Goal: Information Seeking & Learning: Find specific page/section

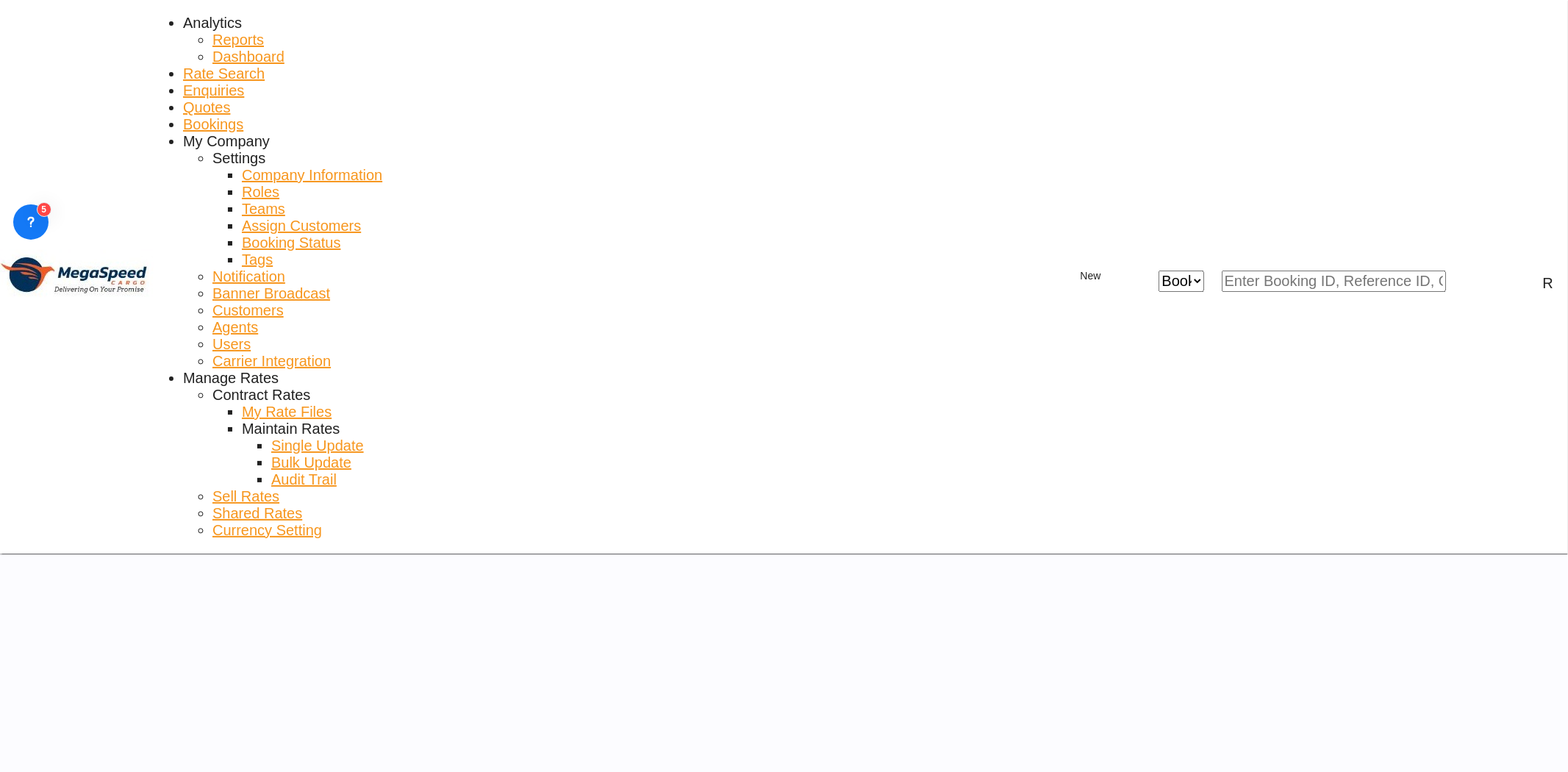
drag, startPoint x: 250, startPoint y: 21, endPoint x: 249, endPoint y: 37, distance: 16.0
click at [250, 65] on span "Rate Search" at bounding box center [224, 73] width 82 height 17
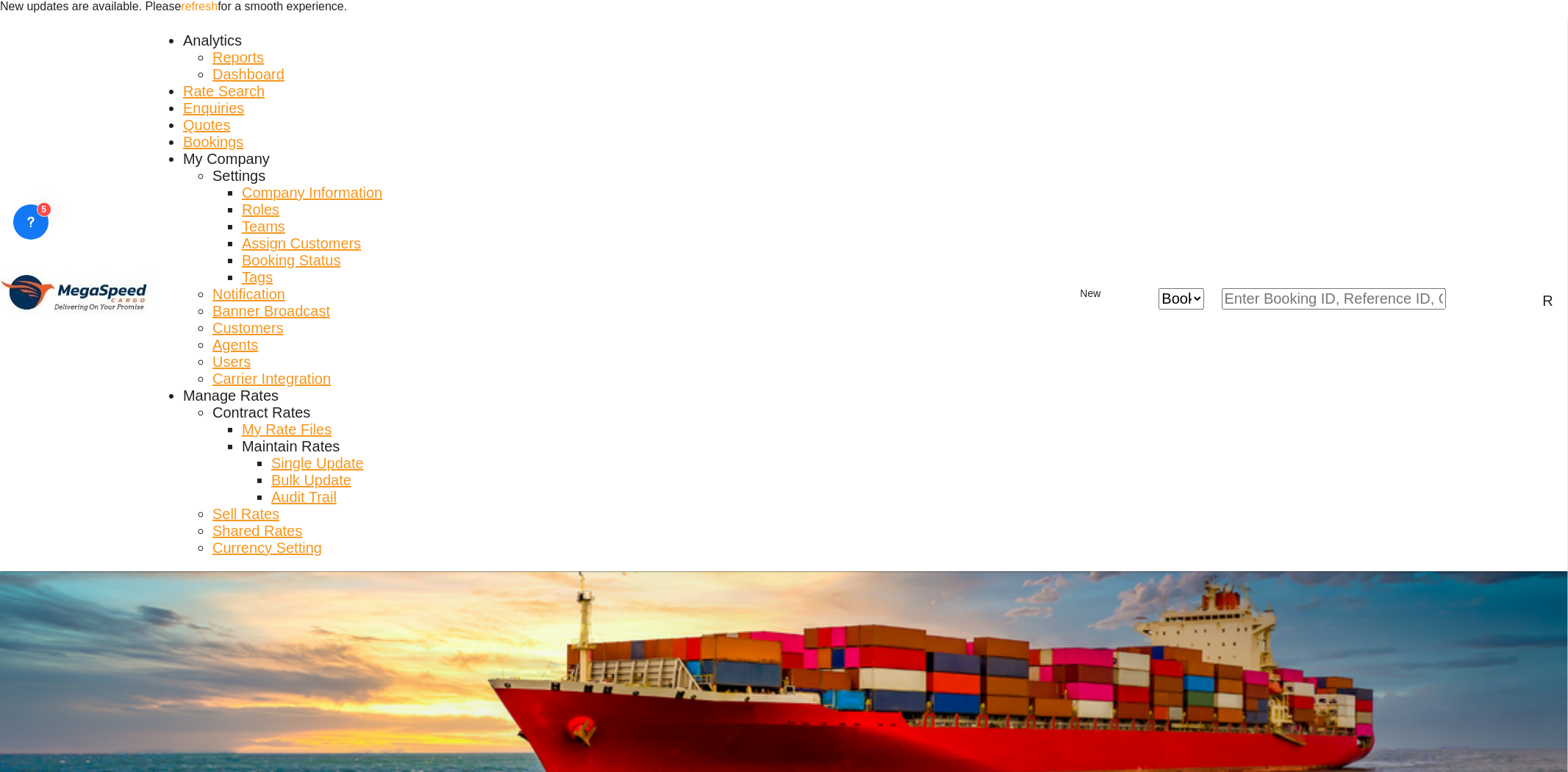
type input "[GEOGRAPHIC_DATA], [GEOGRAPHIC_DATA]"
type input "Tema, GHTEM"
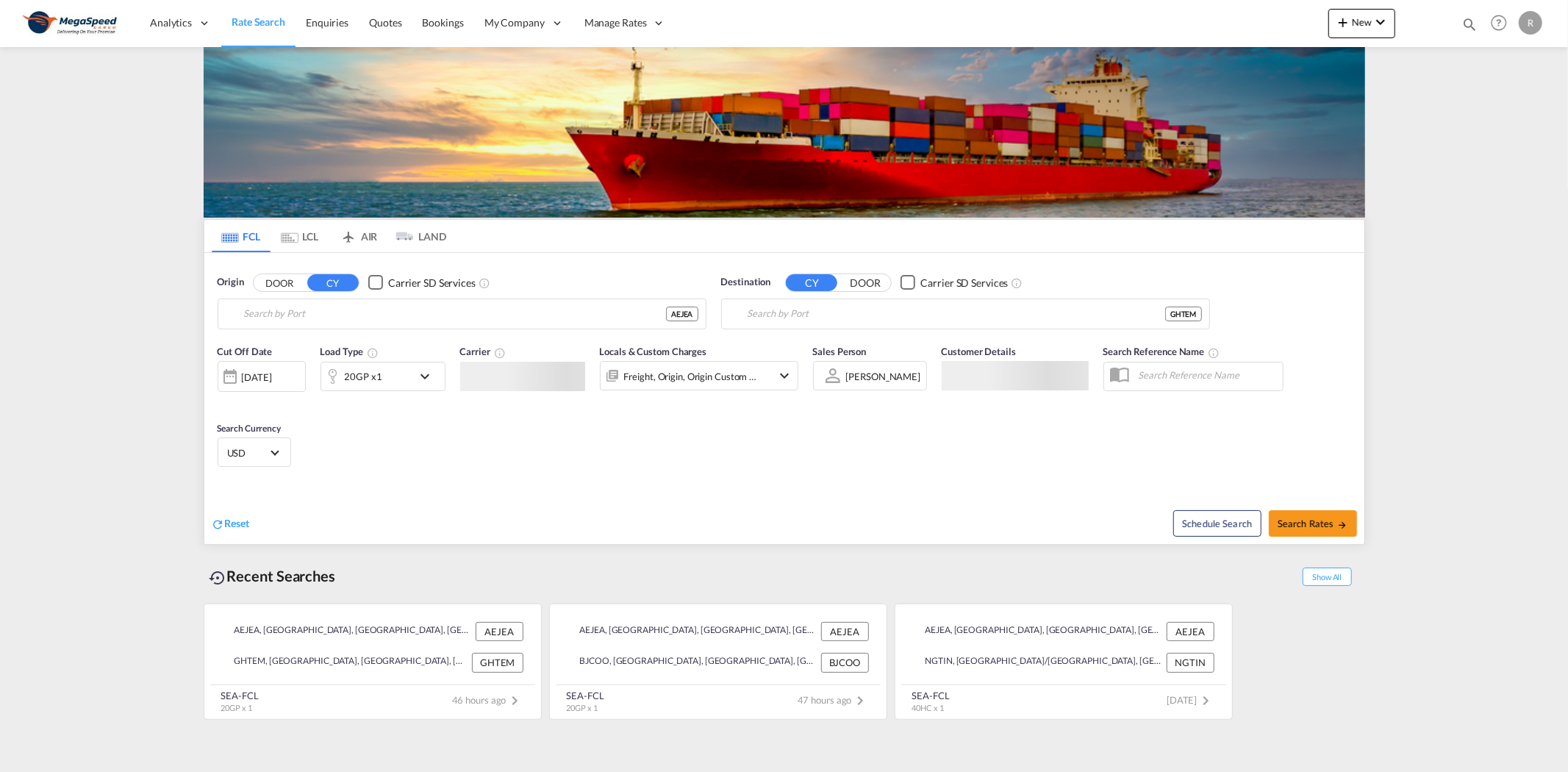
type input "[GEOGRAPHIC_DATA], [GEOGRAPHIC_DATA]"
type input "Tema, GHTEM"
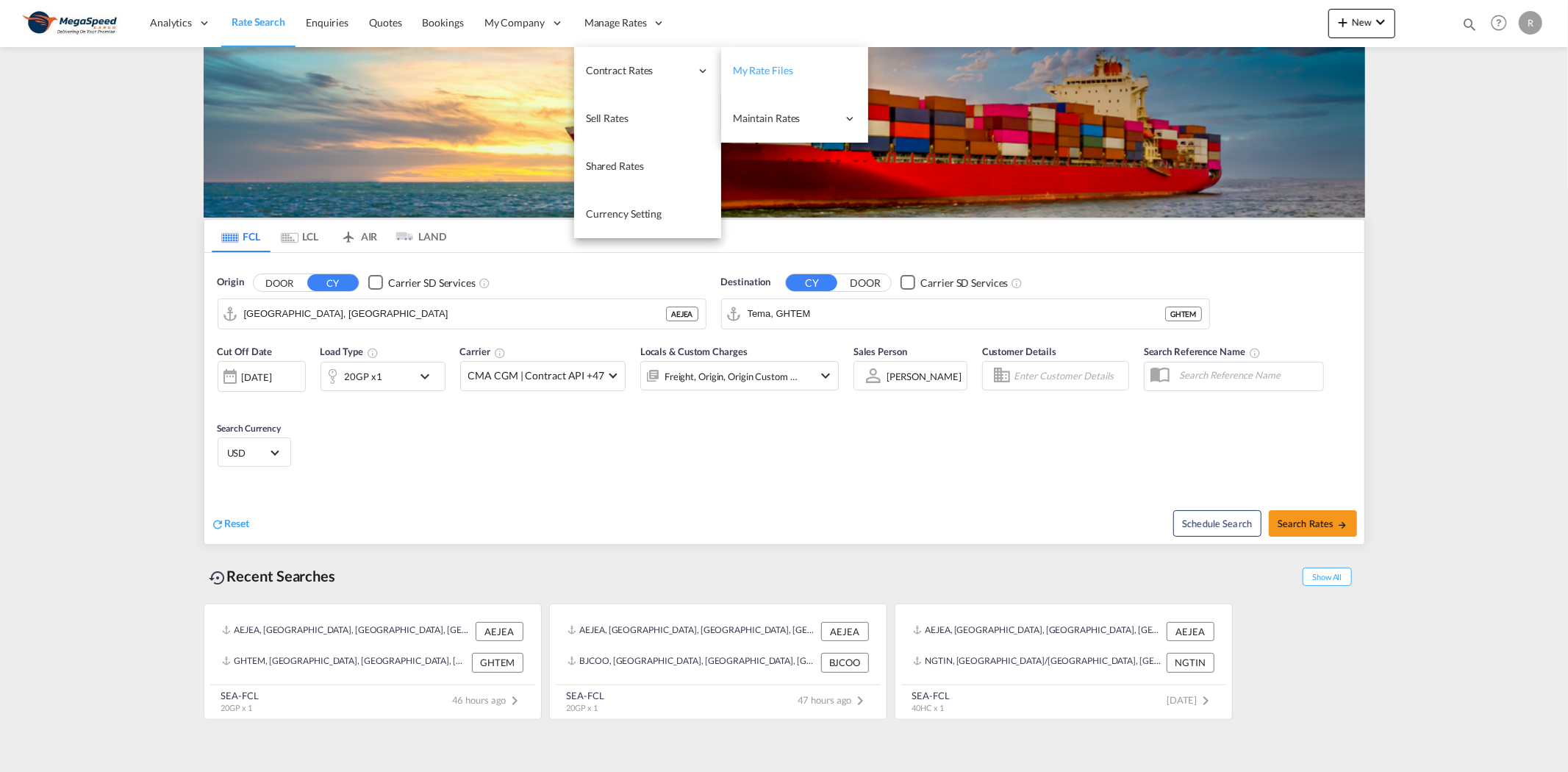
click at [752, 74] on span "My Rate Files" at bounding box center [762, 70] width 60 height 12
